Goal: Navigation & Orientation: Find specific page/section

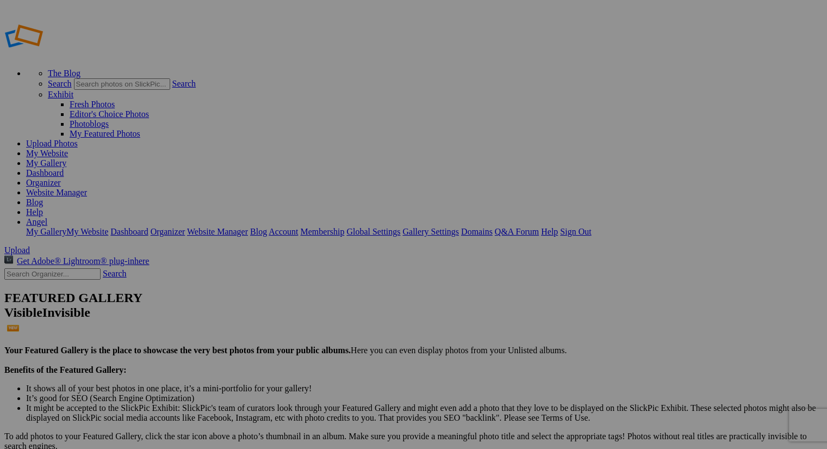
click at [68, 148] on link "My Website" at bounding box center [47, 152] width 42 height 9
type input "V1-Homepage"
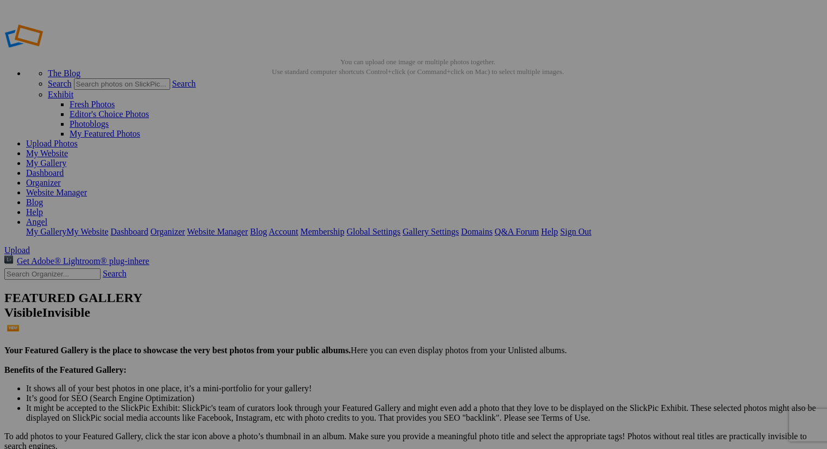
click at [87, 188] on link "Website Manager" at bounding box center [56, 192] width 61 height 9
